Goal: Transaction & Acquisition: Book appointment/travel/reservation

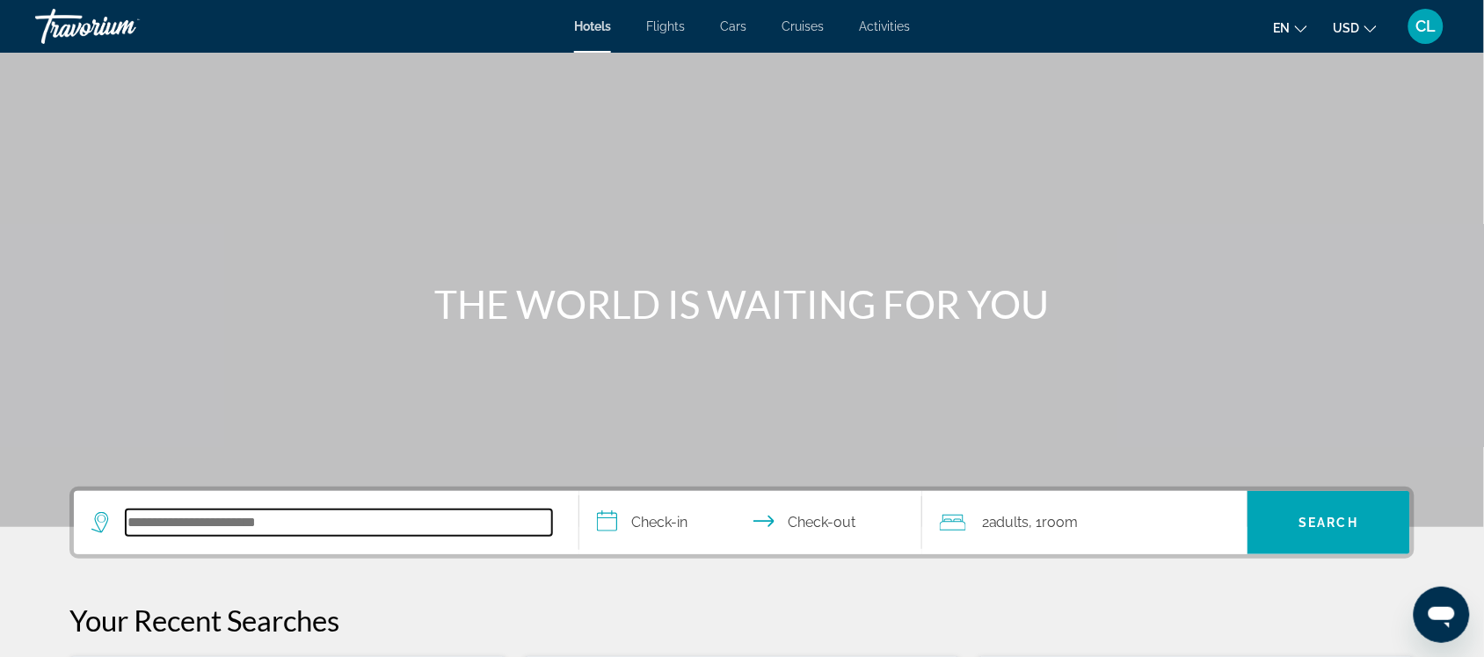
click at [183, 519] on input "Search hotel destination" at bounding box center [339, 523] width 426 height 26
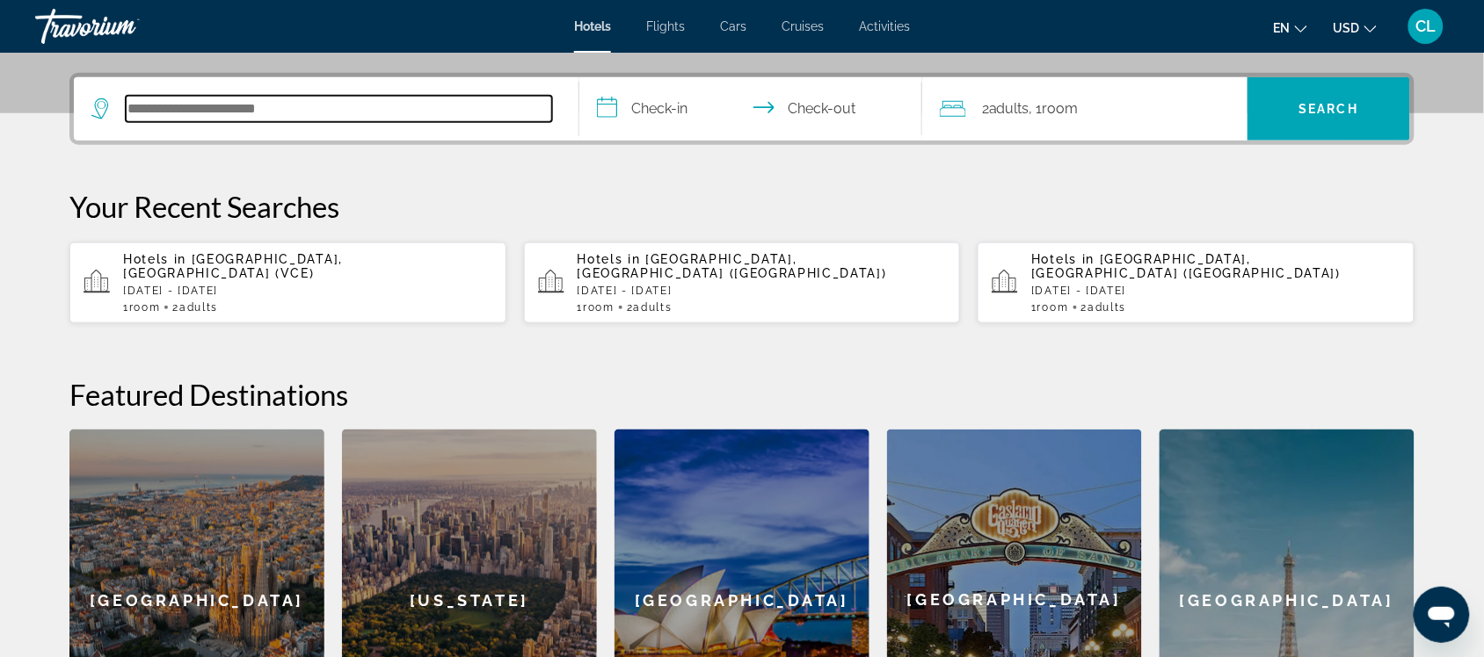
scroll to position [429, 0]
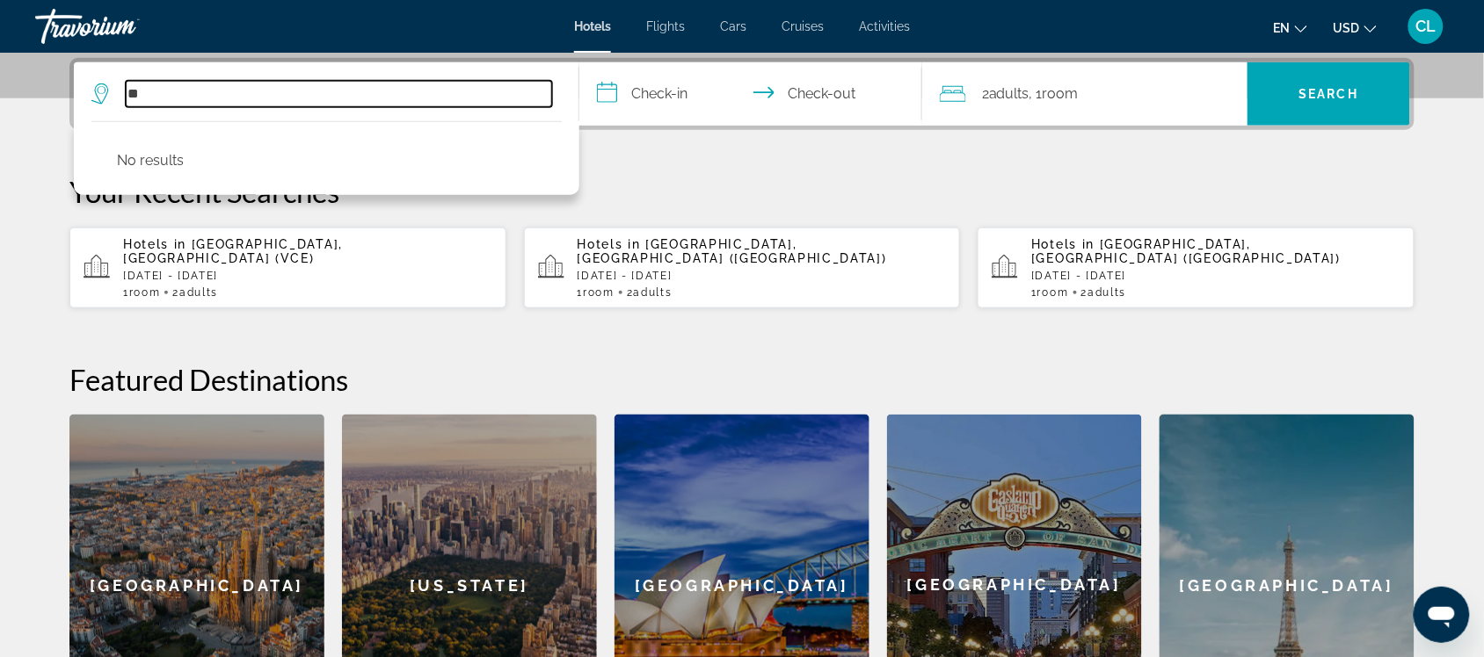
type input "*"
click at [141, 98] on input "Search hotel destination" at bounding box center [339, 94] width 426 height 26
type input "*"
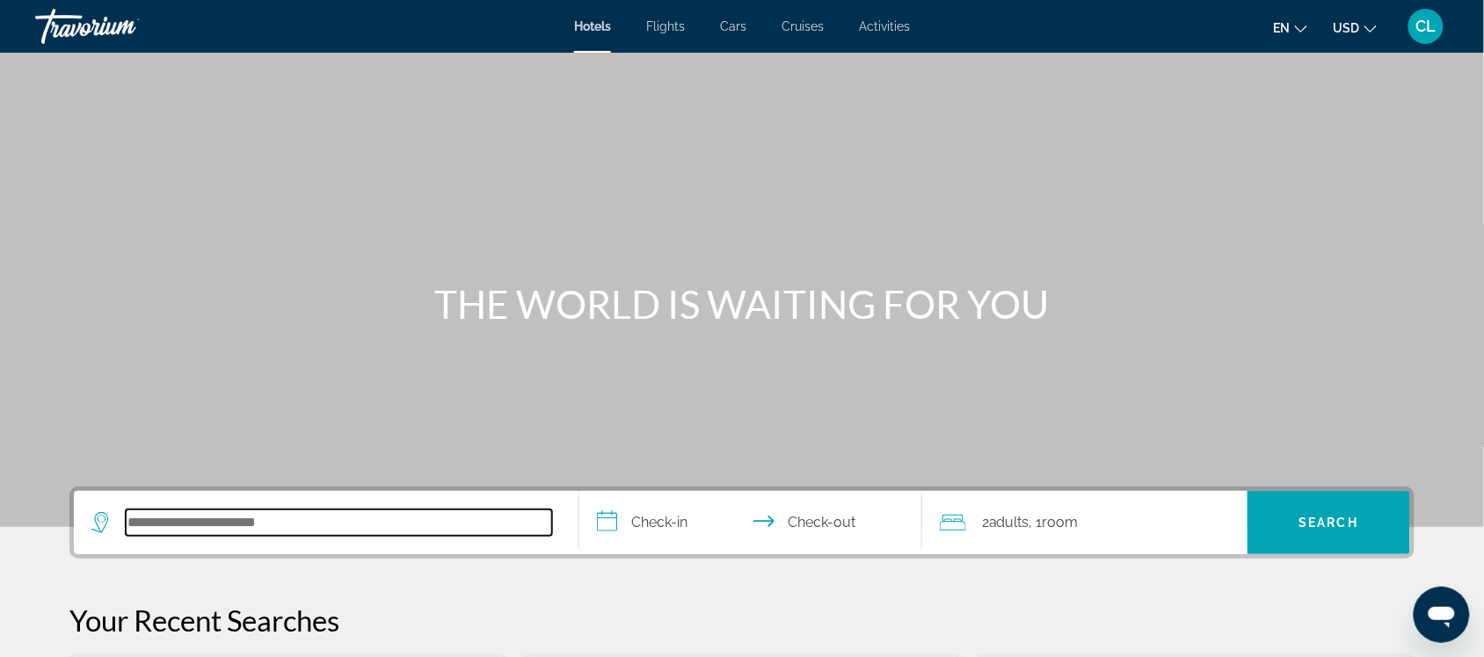
click at [139, 530] on input "Search hotel destination" at bounding box center [339, 523] width 426 height 26
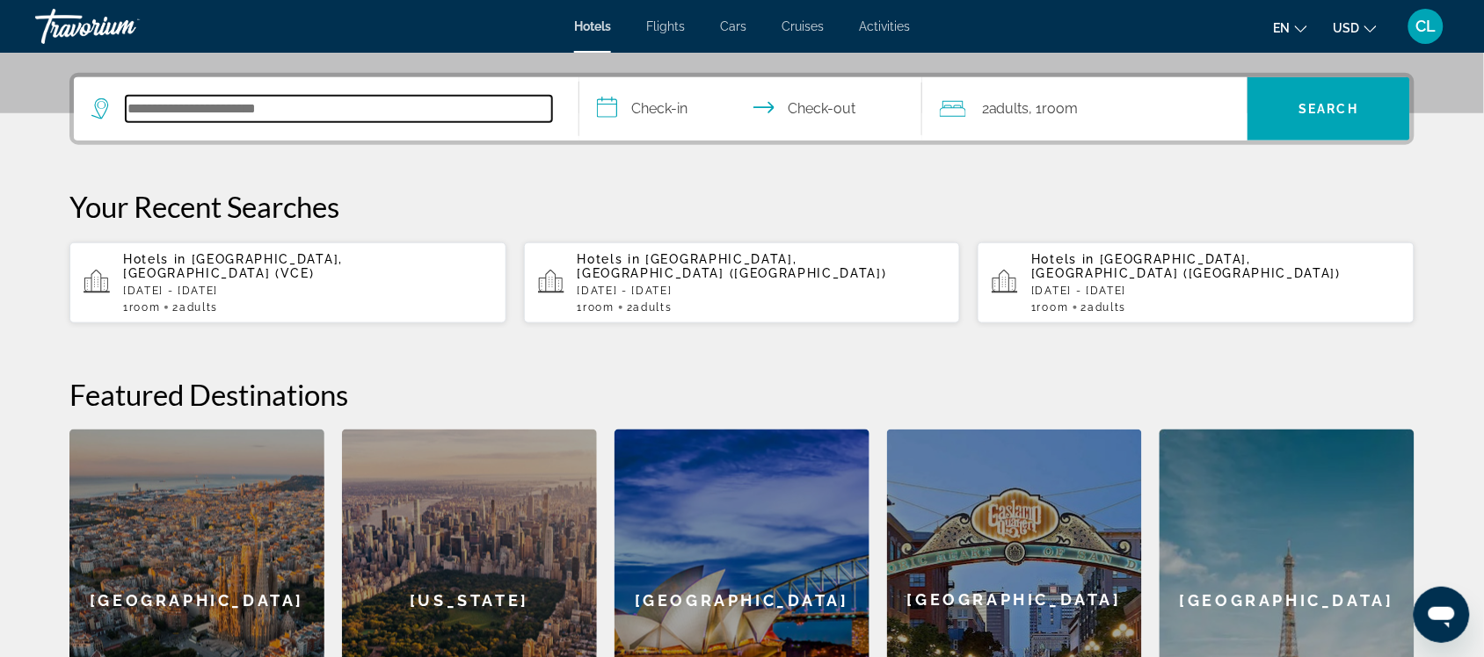
scroll to position [429, 0]
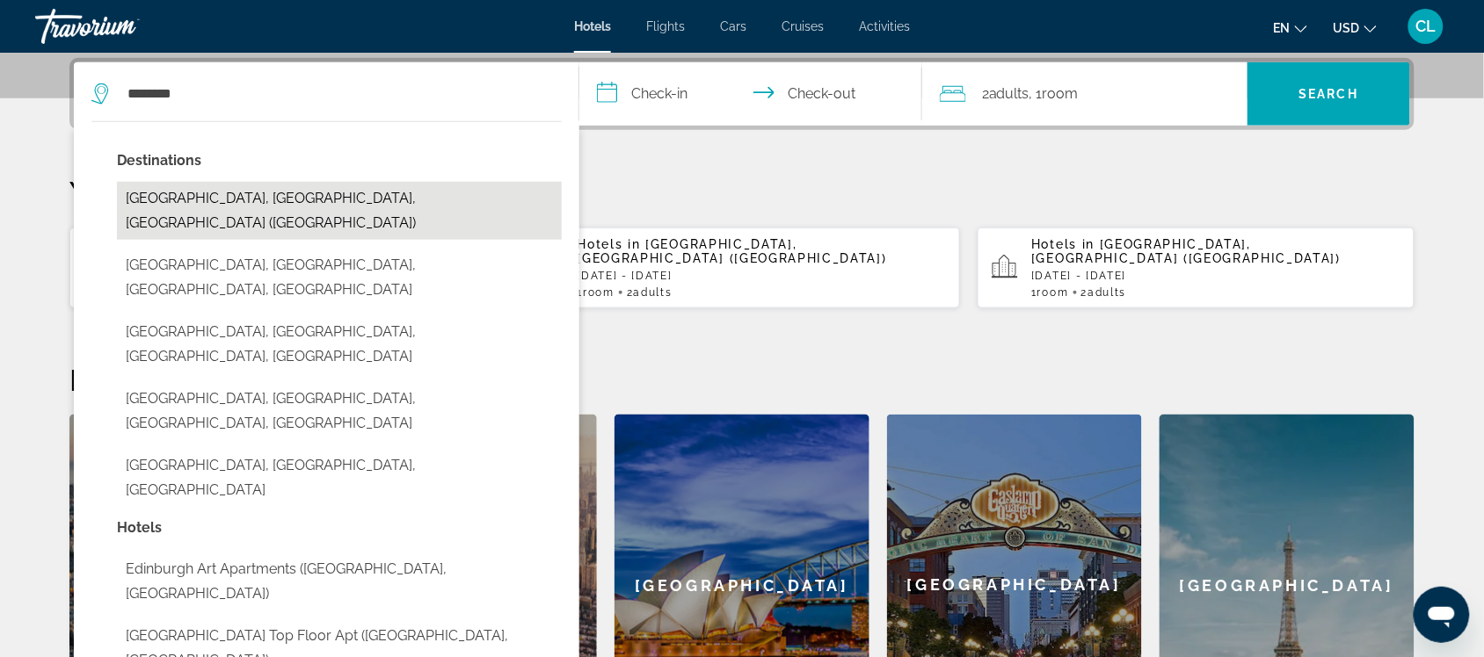
click at [243, 194] on button "[GEOGRAPHIC_DATA], [GEOGRAPHIC_DATA], [GEOGRAPHIC_DATA] ([GEOGRAPHIC_DATA])" at bounding box center [339, 211] width 445 height 58
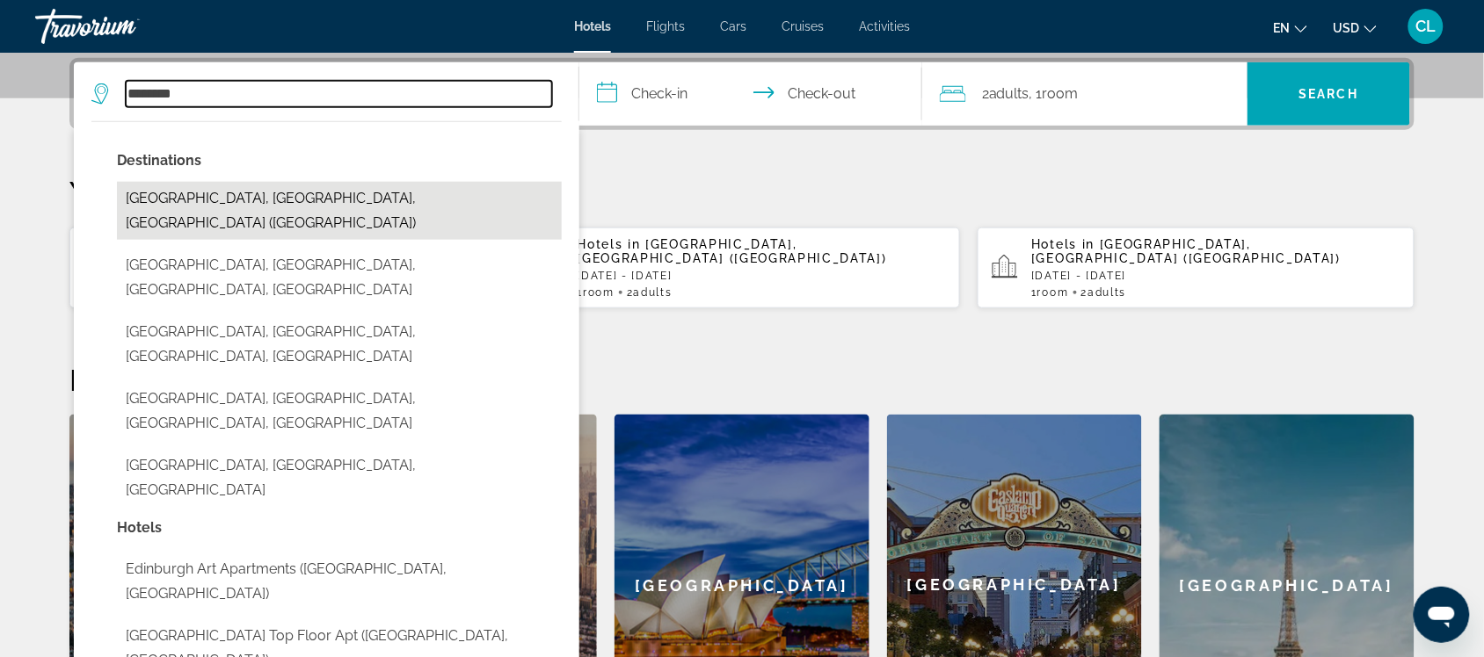
type input "**********"
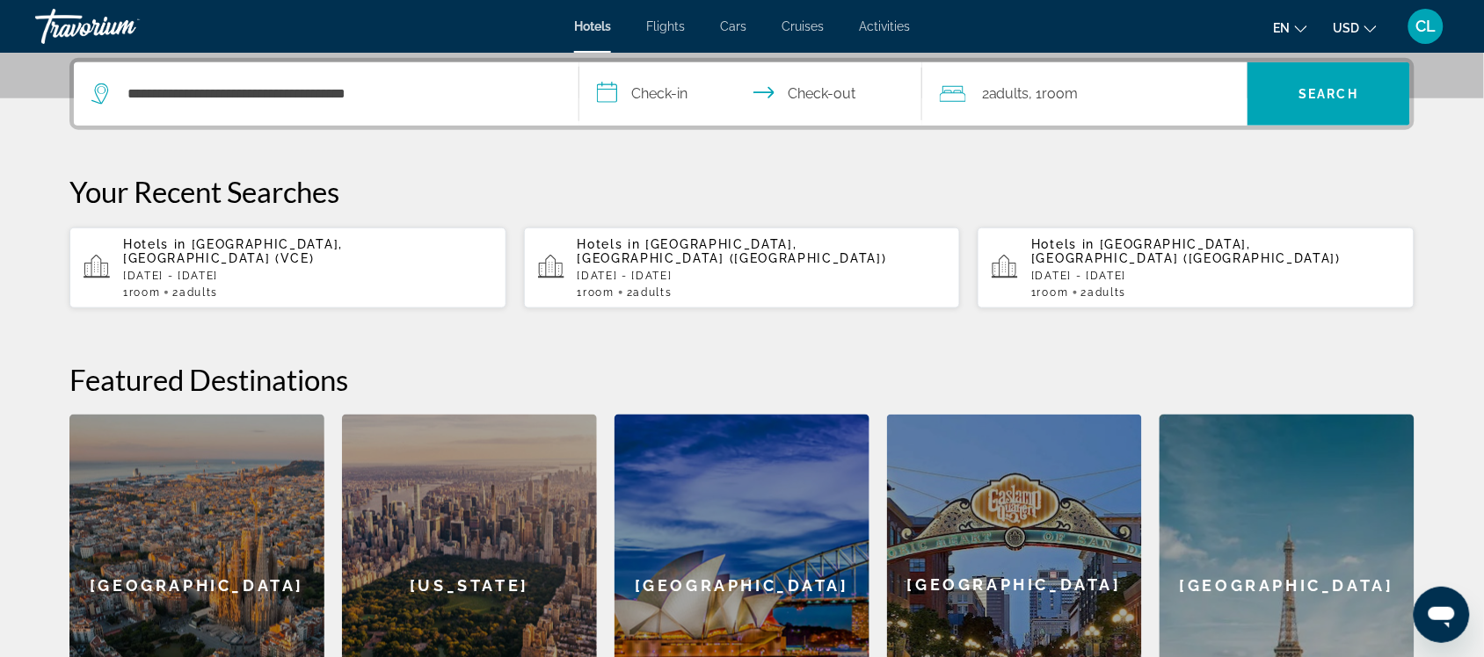
click at [605, 94] on input "**********" at bounding box center [754, 96] width 350 height 69
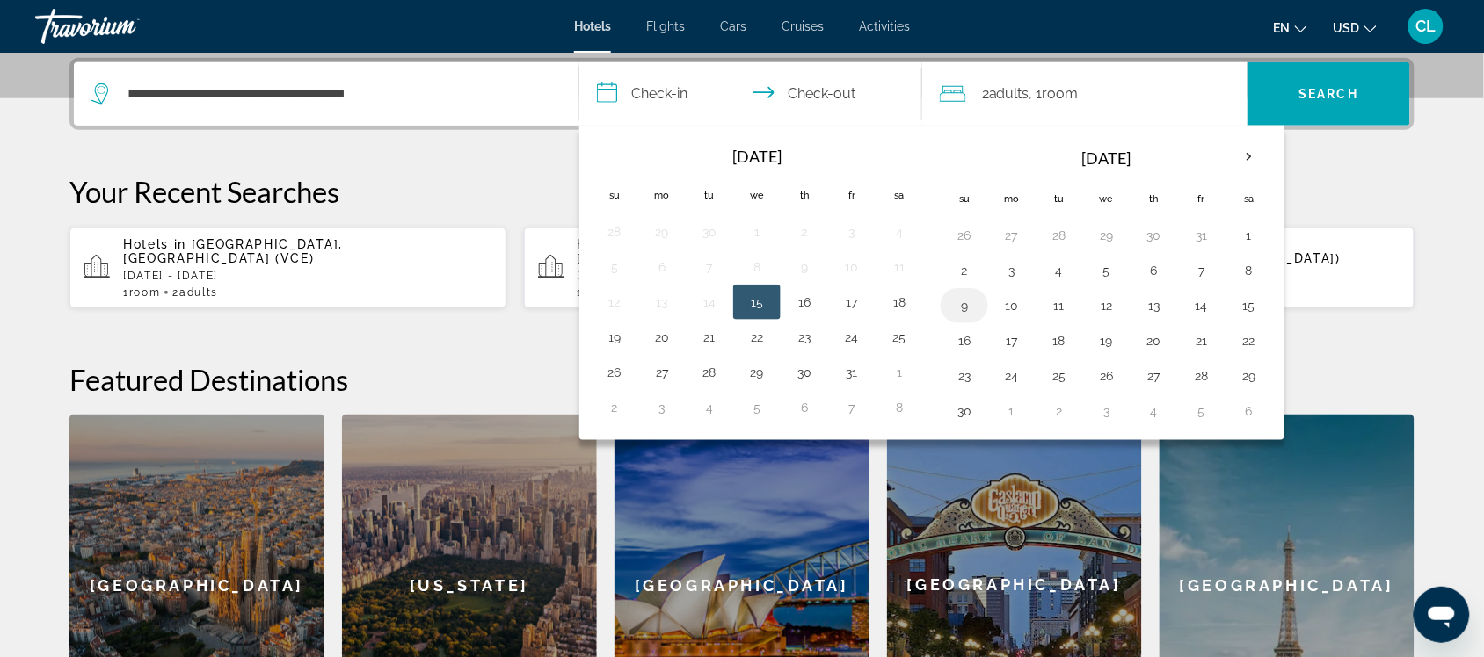
click at [964, 313] on button "9" at bounding box center [964, 306] width 28 height 25
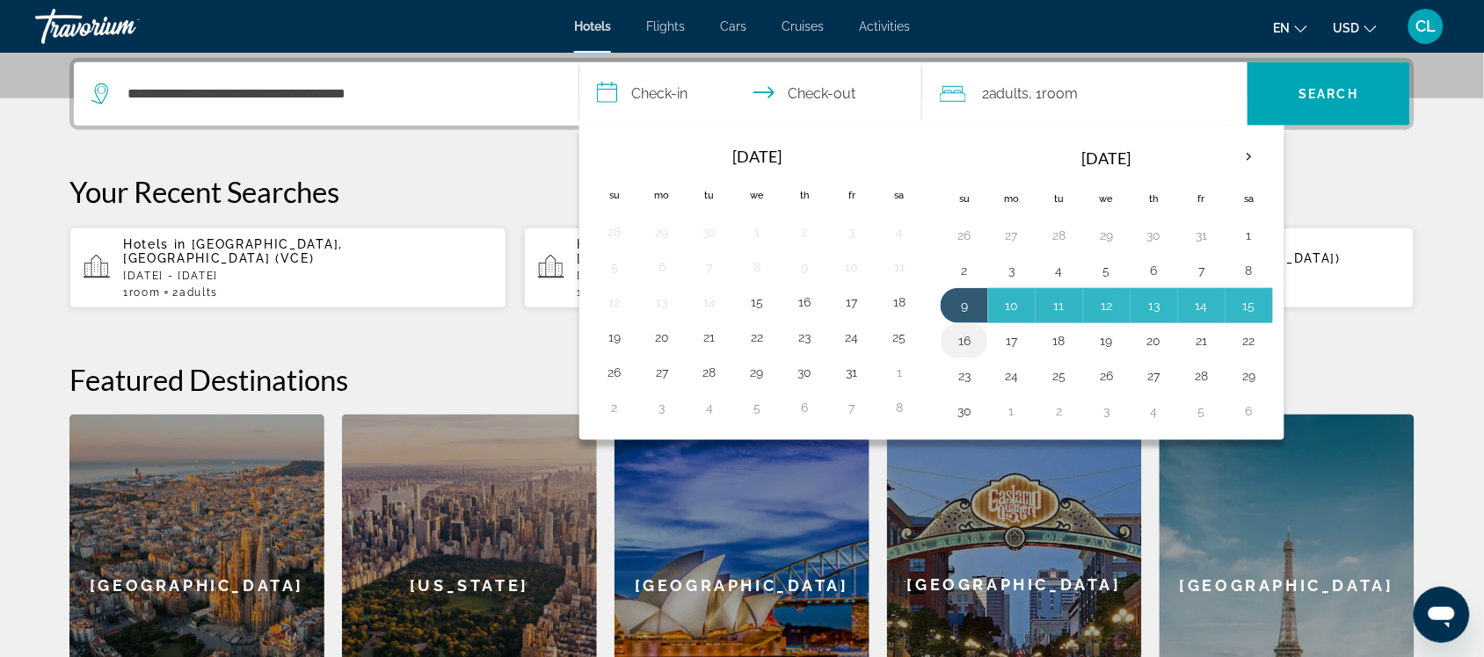
click at [960, 339] on button "16" at bounding box center [964, 341] width 28 height 25
type input "**********"
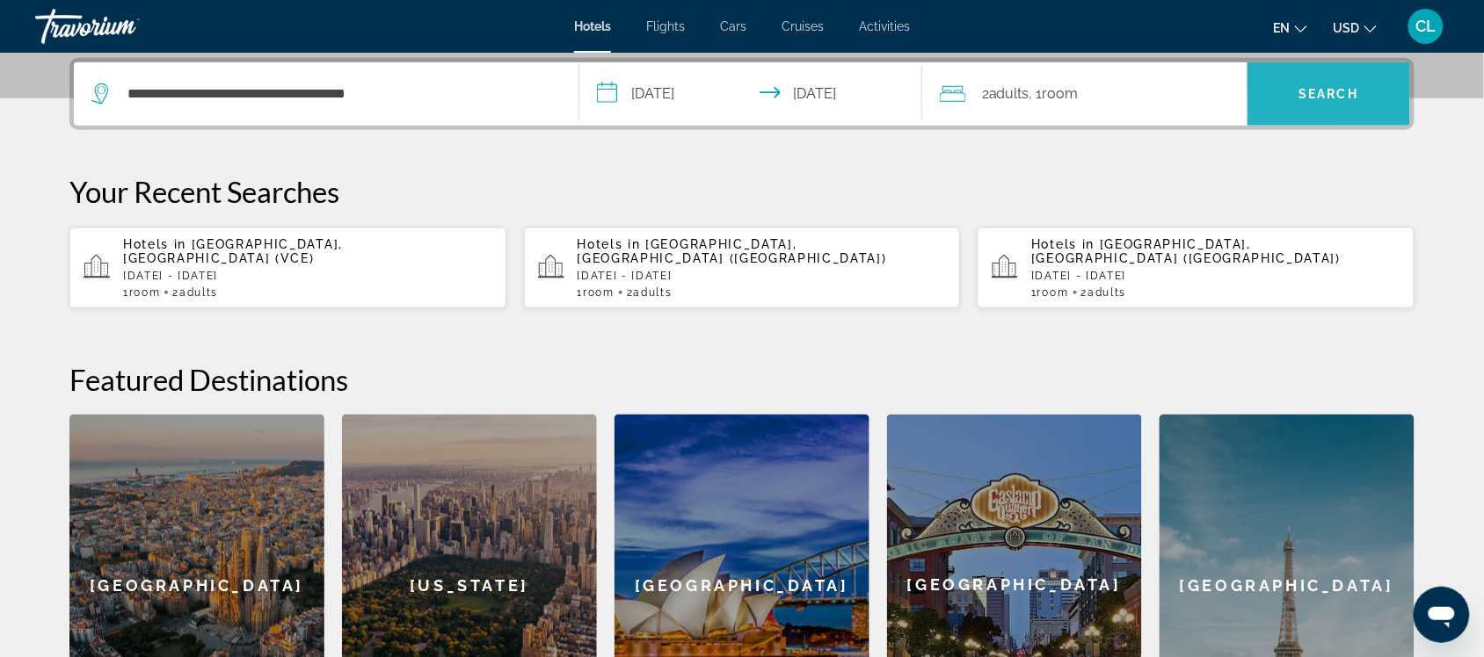
click at [1312, 88] on span "Search" at bounding box center [1329, 94] width 60 height 14
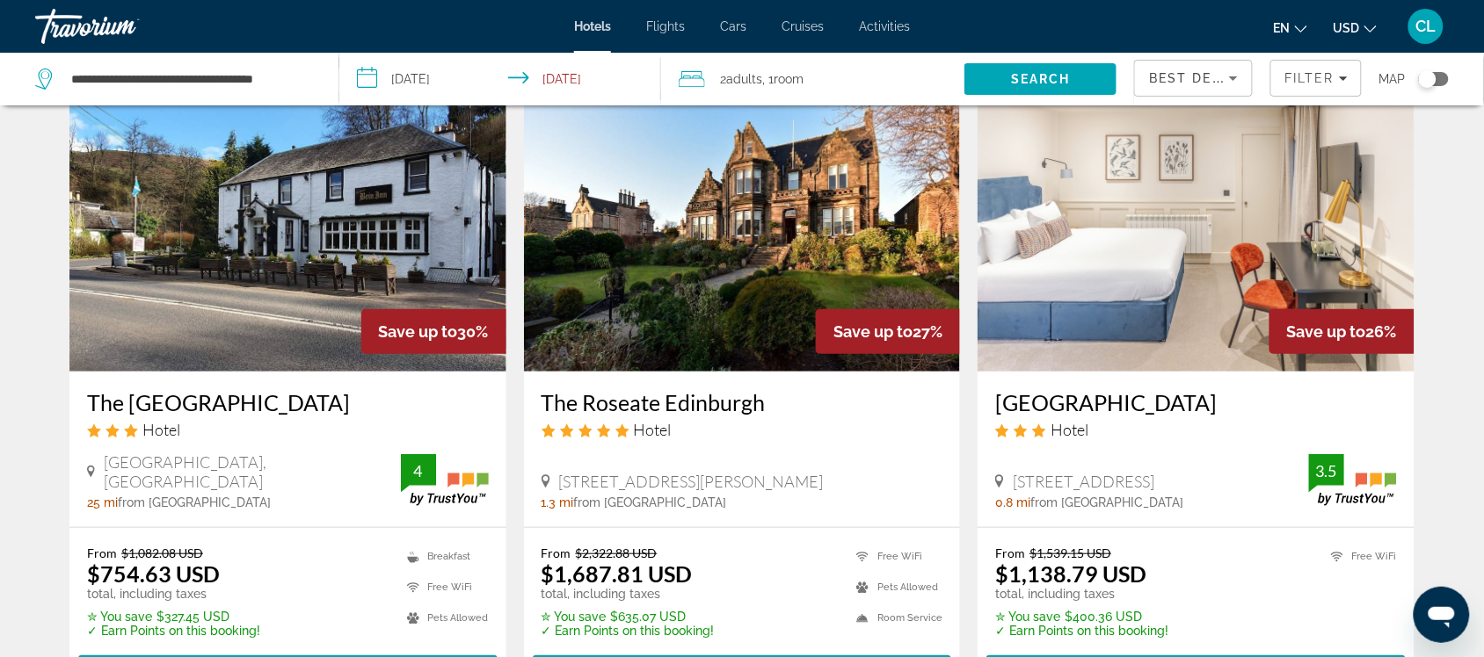
scroll to position [110, 0]
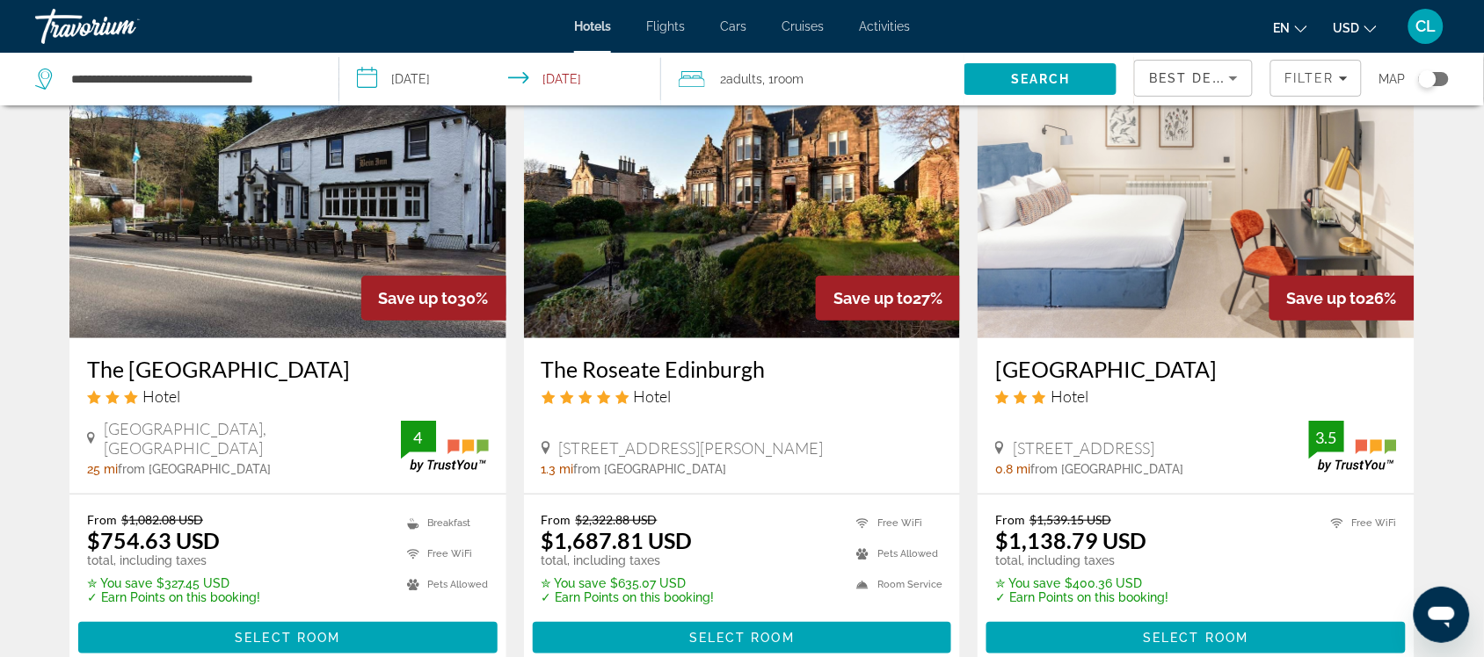
click at [1342, 23] on span "USD" at bounding box center [1346, 28] width 26 height 14
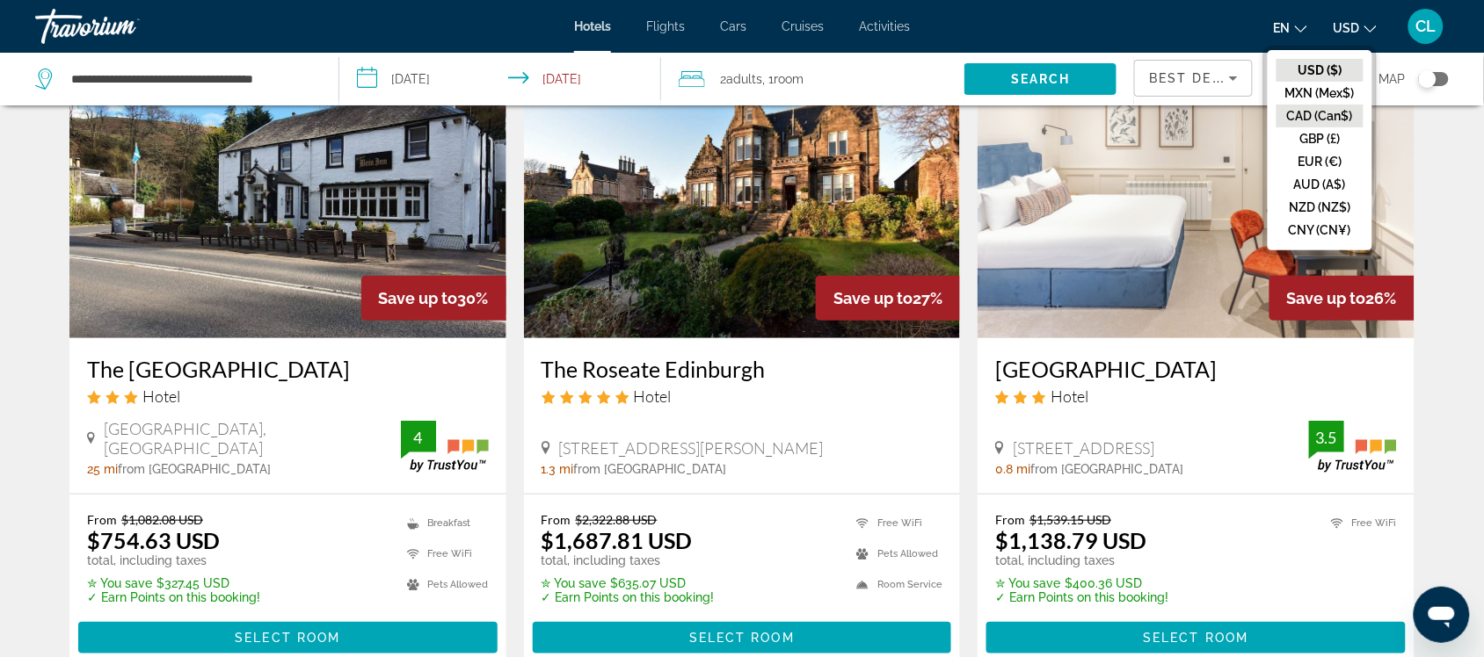
click at [1321, 108] on button "CAD (Can$)" at bounding box center [1319, 116] width 87 height 23
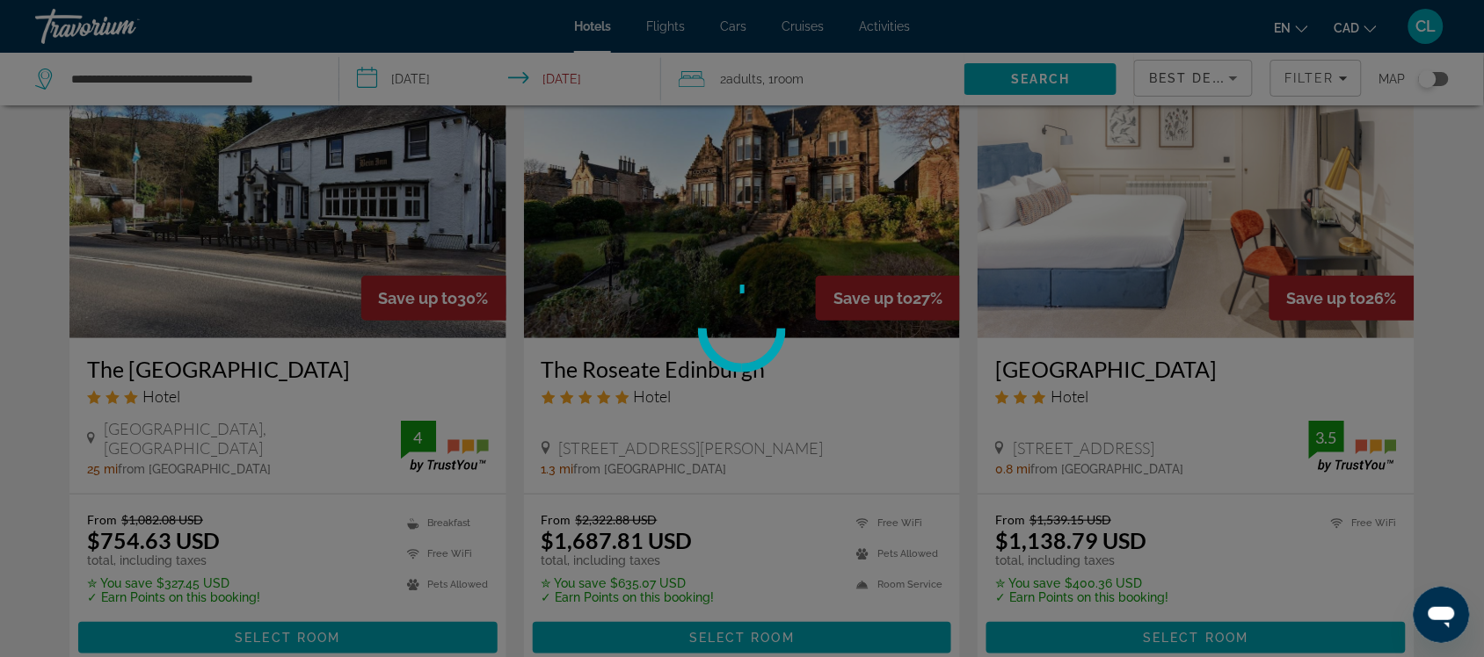
scroll to position [0, 0]
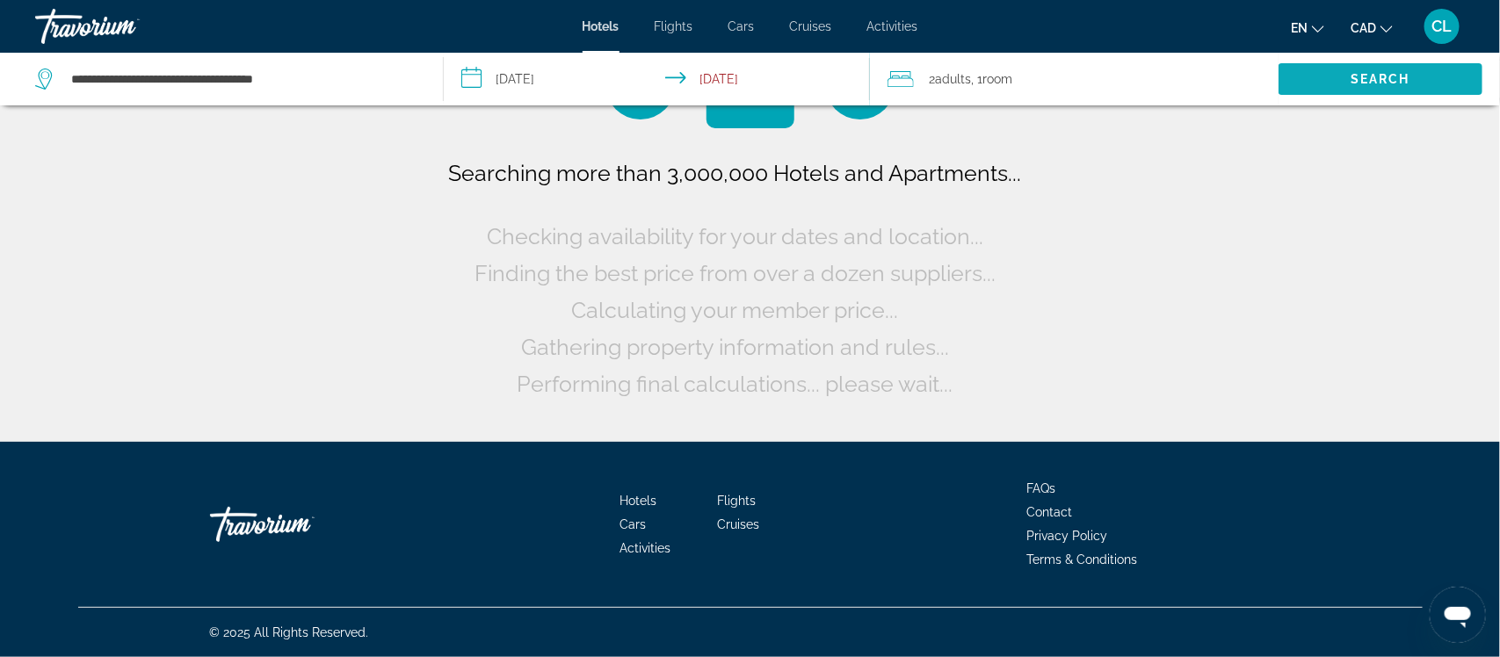
click at [1328, 76] on span "Search" at bounding box center [1381, 79] width 204 height 42
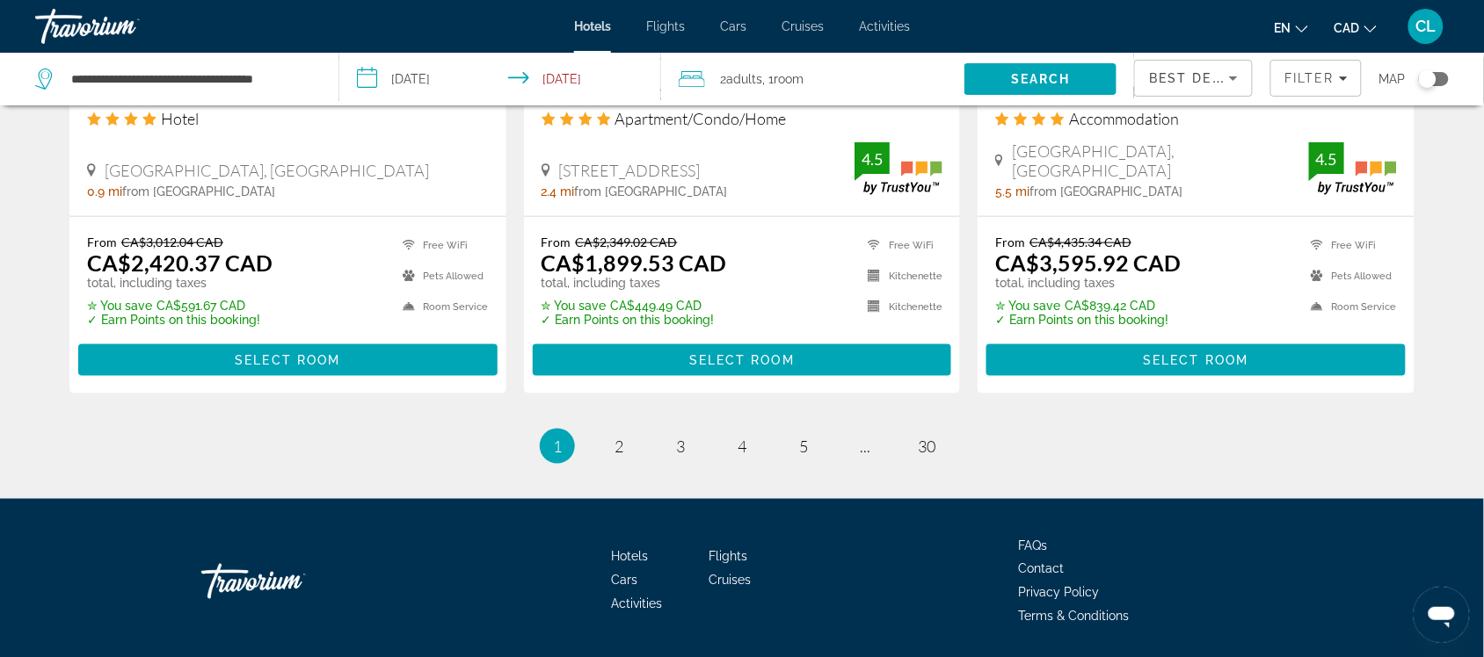
scroll to position [2415, 0]
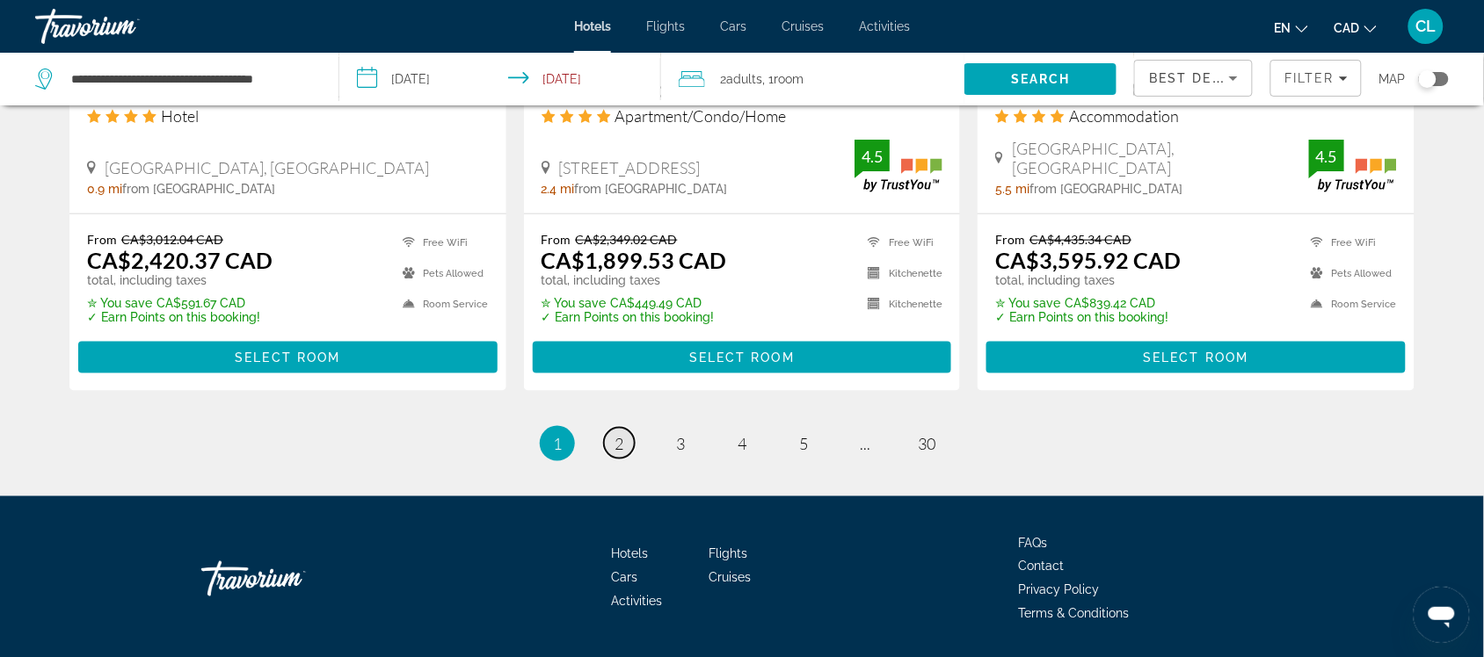
click at [617, 434] on span "2" at bounding box center [618, 443] width 9 height 19
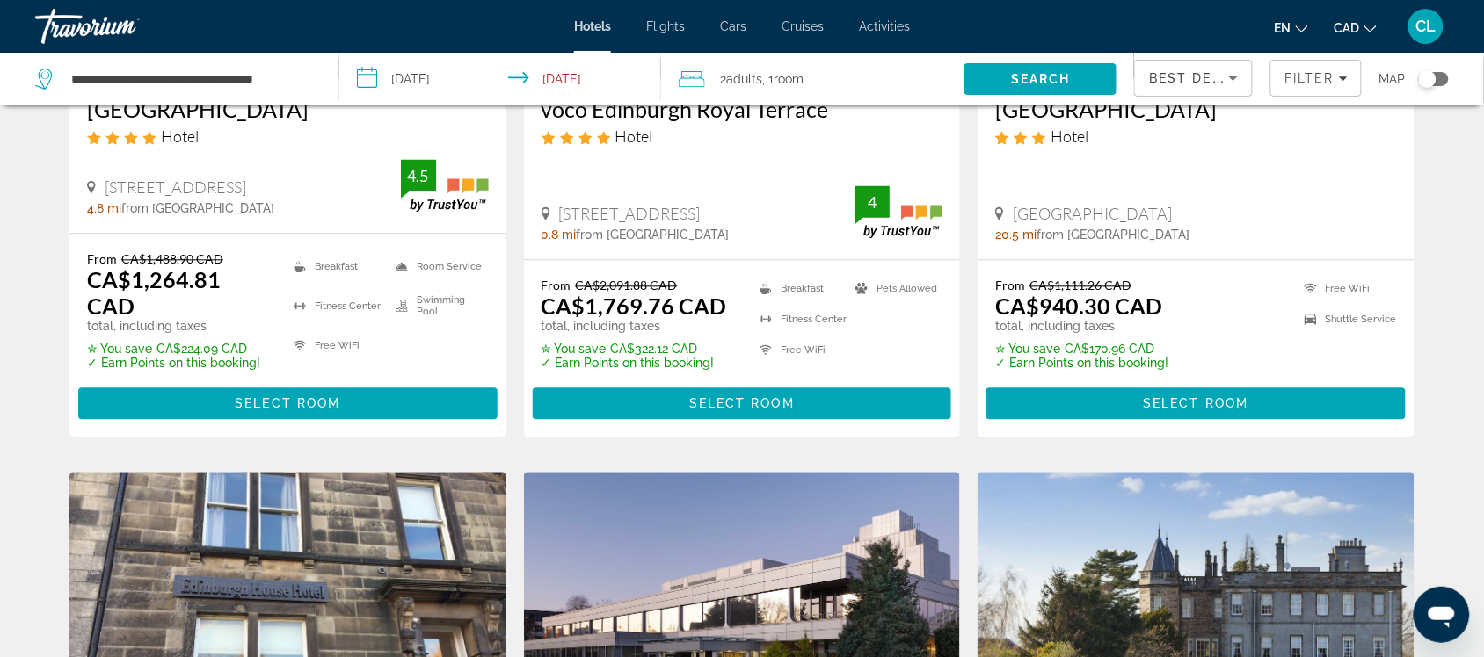
scroll to position [989, 0]
